Goal: Task Accomplishment & Management: Use online tool/utility

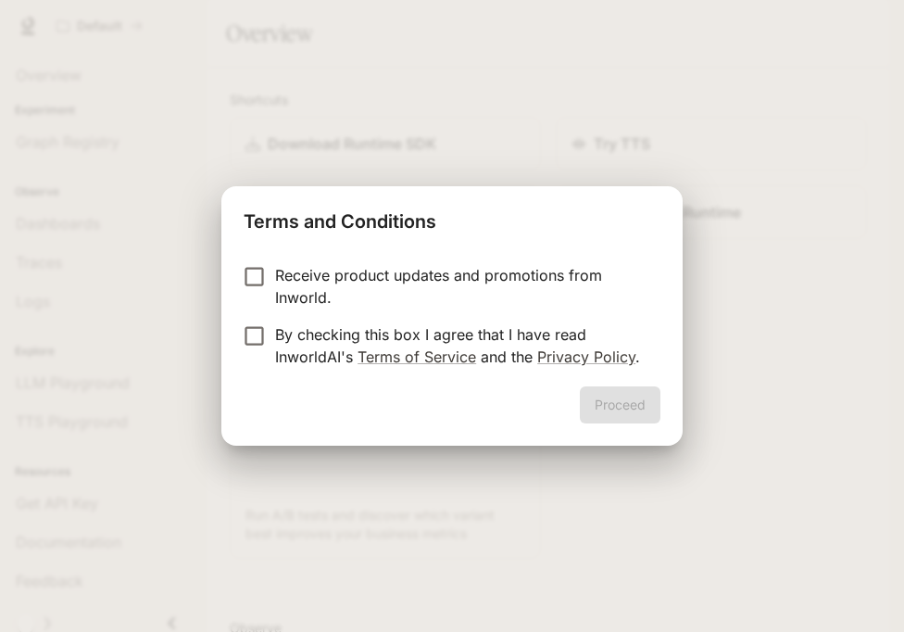
click at [507, 339] on p "By checking this box I agree that I have read InworldAI's Terms of Service and …" at bounding box center [460, 345] width 371 height 44
click at [596, 399] on button "Proceed" at bounding box center [620, 404] width 81 height 37
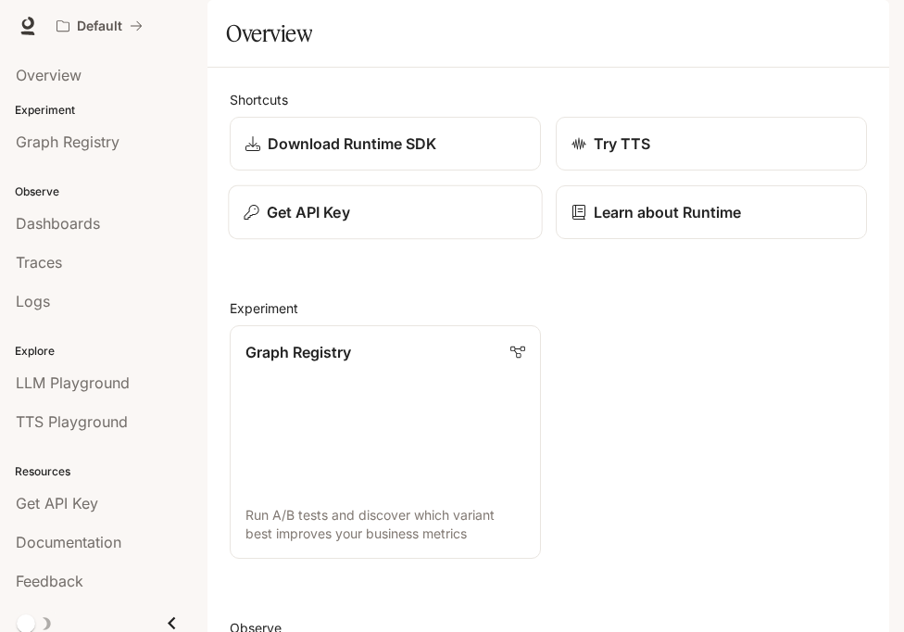
click at [342, 223] on p "Get API Key" at bounding box center [308, 212] width 83 height 22
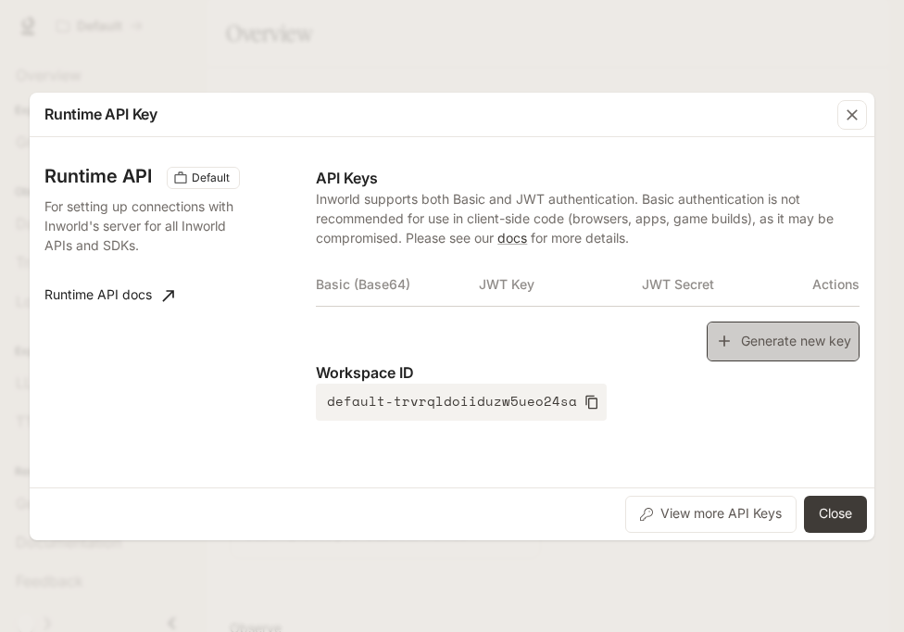
click at [742, 328] on button "Generate new key" at bounding box center [783, 341] width 153 height 40
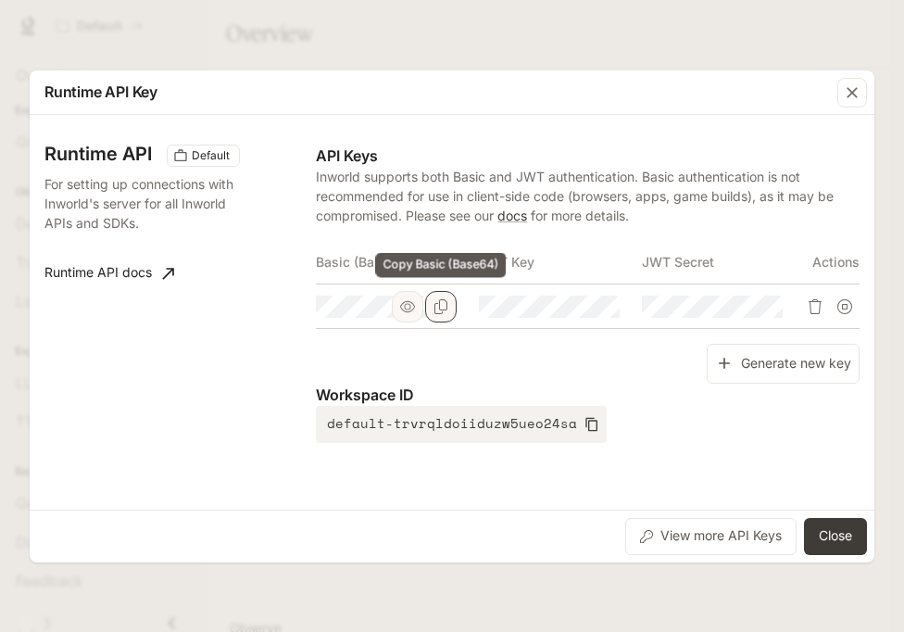
click at [433, 309] on button "Copy Basic (Base64)" at bounding box center [440, 306] width 31 height 31
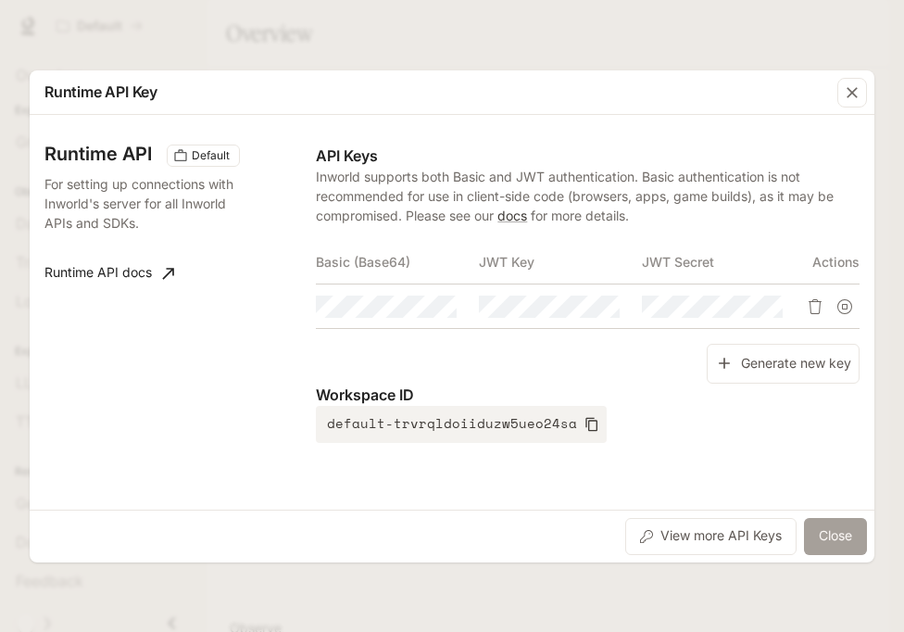
click at [864, 543] on button "Close" at bounding box center [835, 536] width 63 height 37
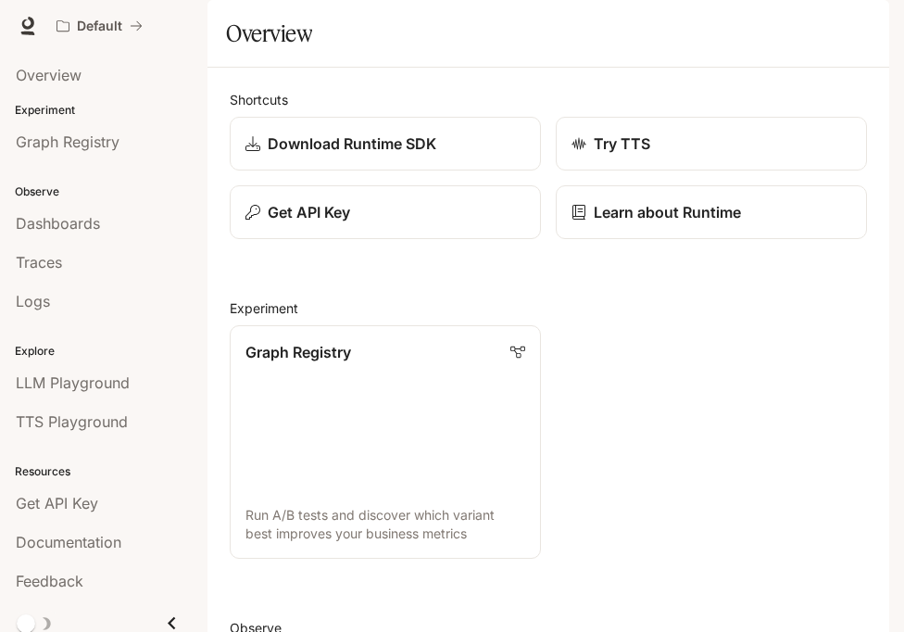
click at [858, 35] on div "button" at bounding box center [863, 26] width 26 height 26
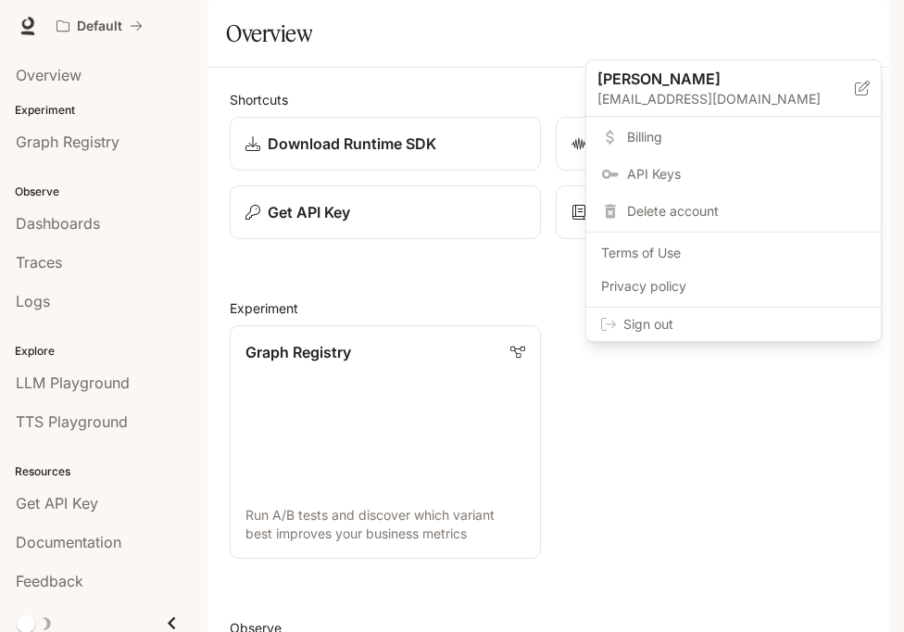
click at [795, 320] on span "Sign out" at bounding box center [744, 324] width 243 height 19
